Goal: Find specific page/section: Find specific page/section

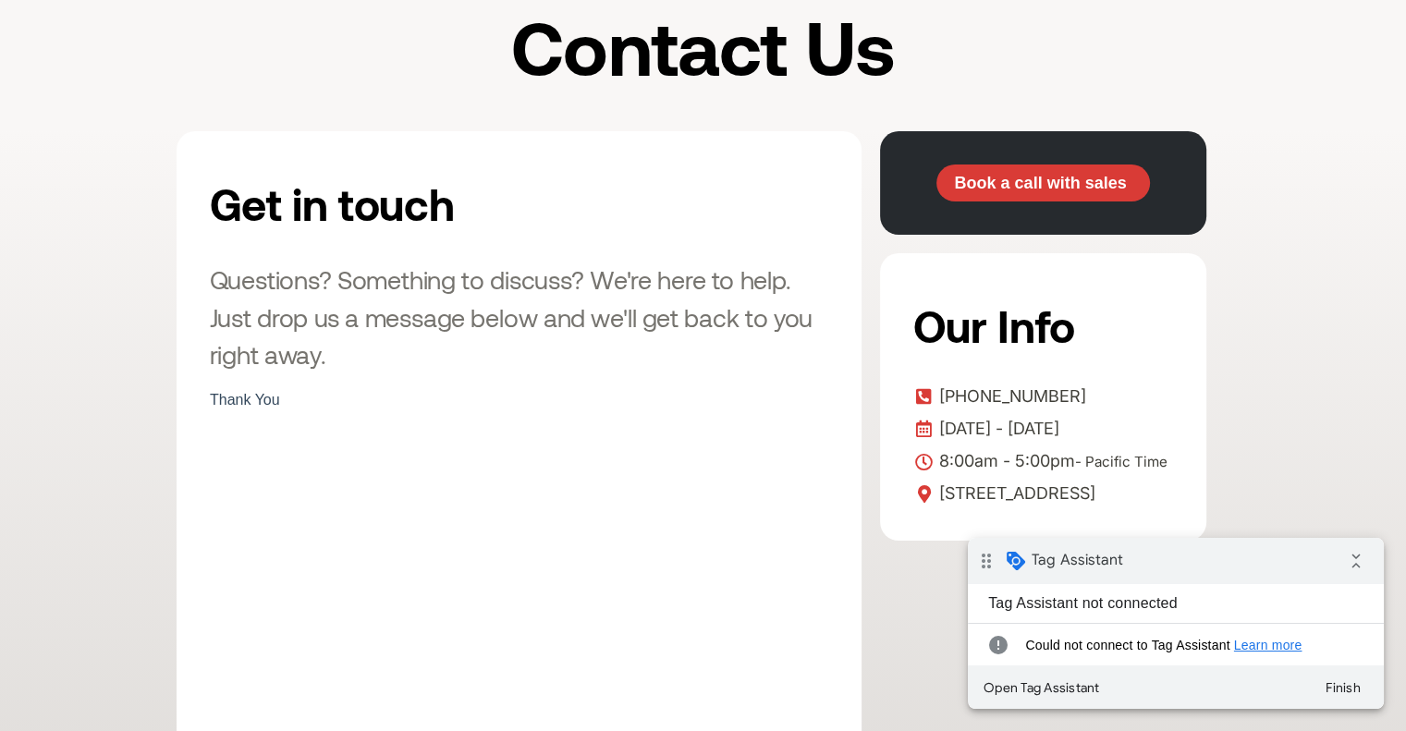
scroll to position [277, 0]
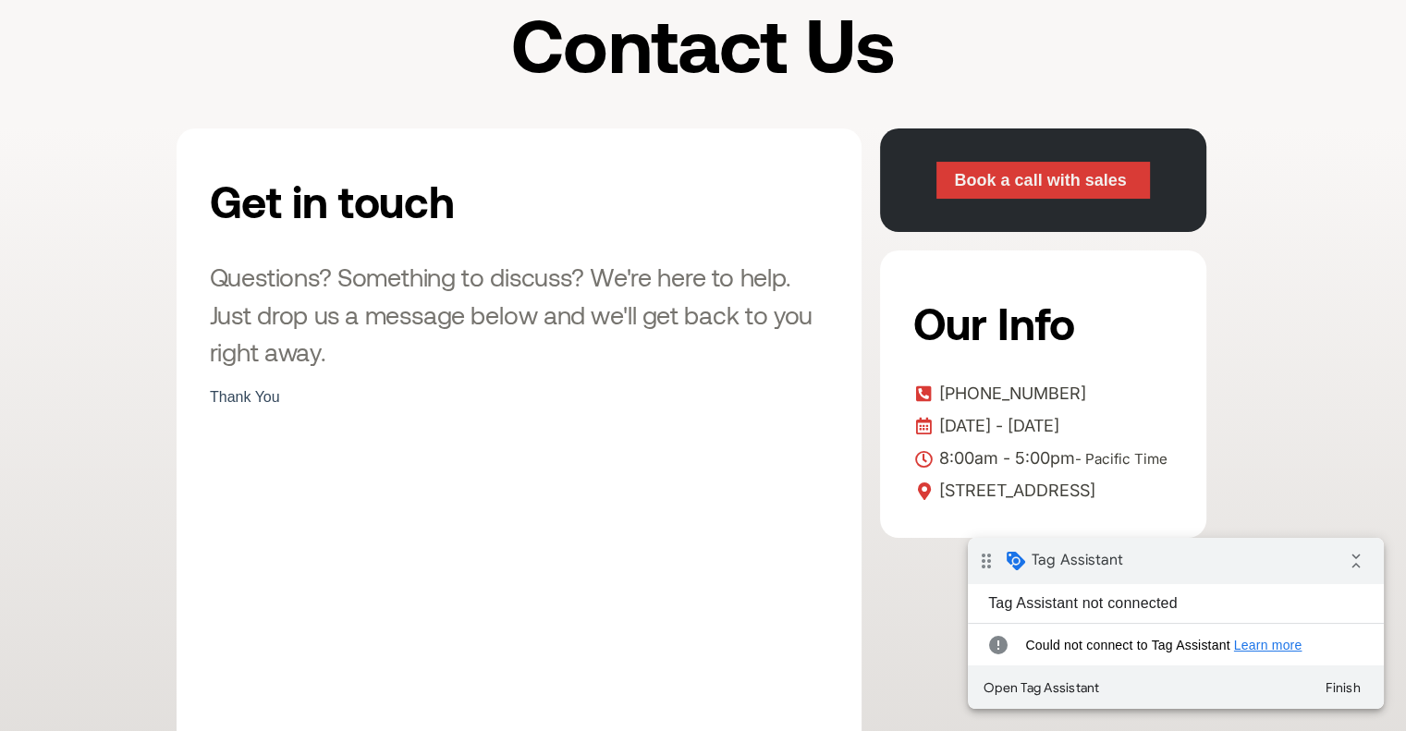
click at [1025, 174] on span "Book a call with sales" at bounding box center [1040, 180] width 172 height 17
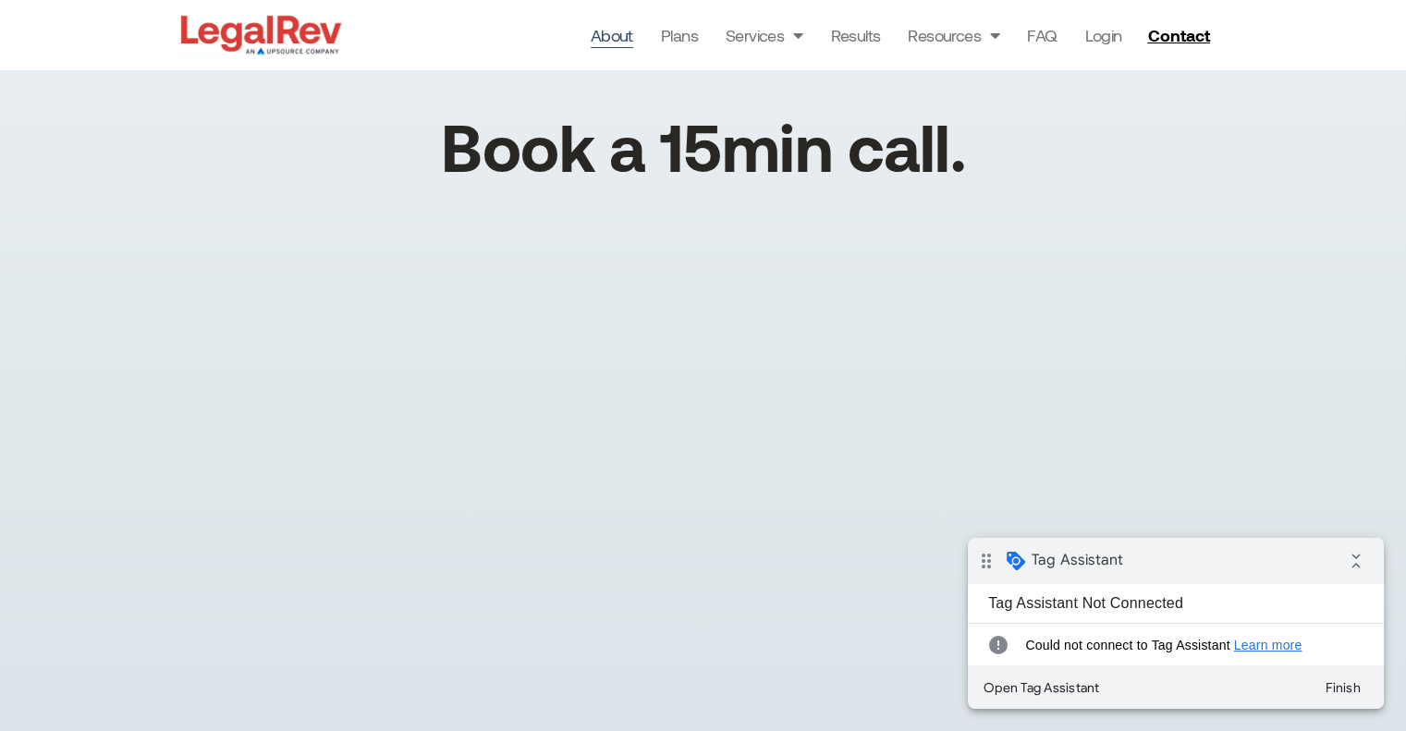
click at [596, 29] on link "About" at bounding box center [612, 35] width 43 height 26
